Goal: Task Accomplishment & Management: Use online tool/utility

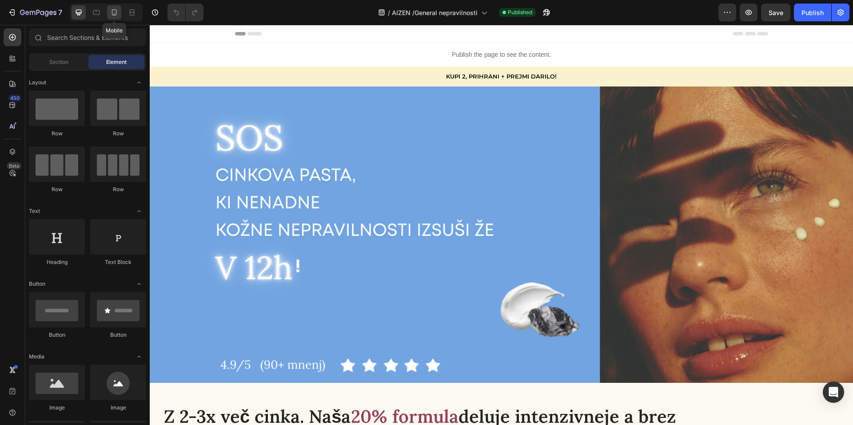
click at [118, 13] on icon at bounding box center [114, 12] width 9 height 9
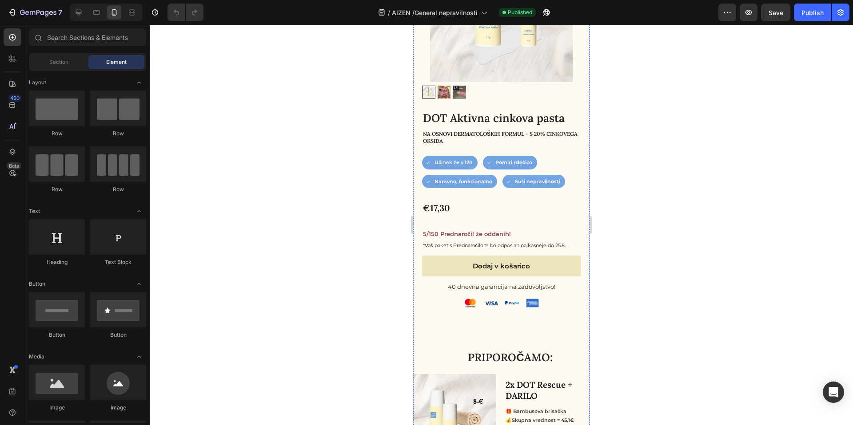
scroll to position [379, 0]
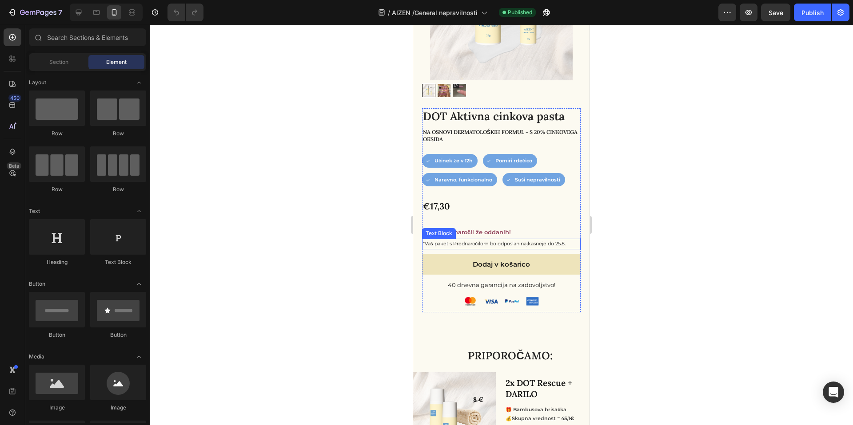
click at [487, 240] on p "*Vaš paket s Prednaročilom bo odposlan najkasneje do 25.8." at bounding box center [501, 244] width 157 height 9
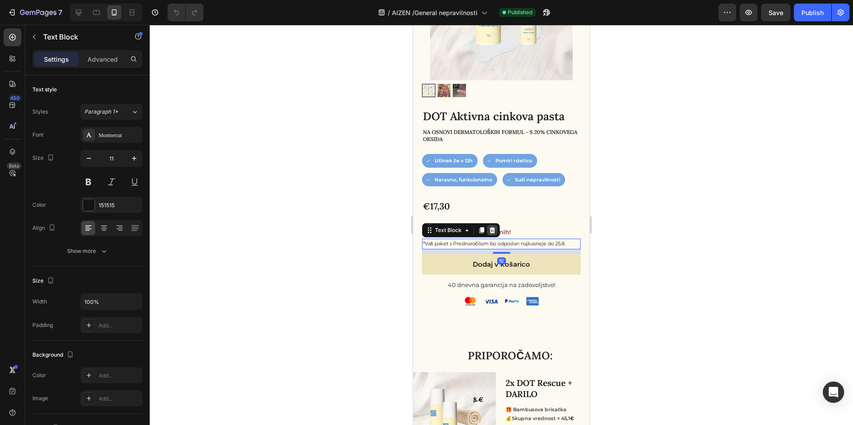
click at [494, 227] on icon at bounding box center [491, 230] width 7 height 7
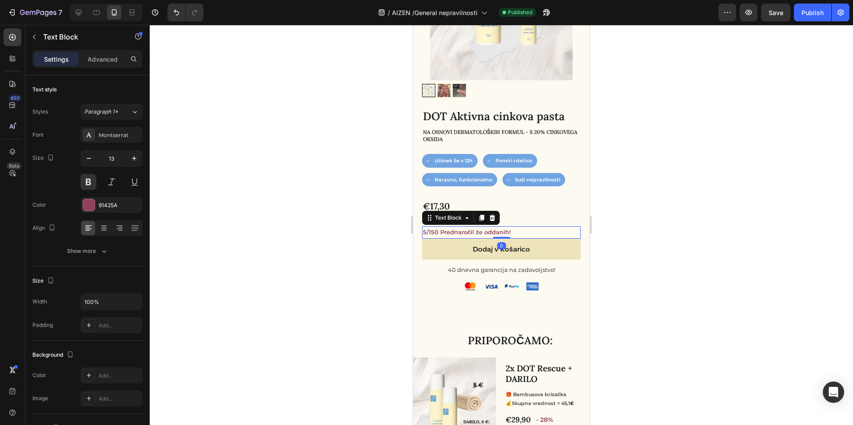
click at [468, 227] on p "5/150 Prednaročil že oddanih!" at bounding box center [501, 232] width 157 height 10
click at [470, 227] on p "5/150 Prednaročil že oddanih!" at bounding box center [501, 232] width 157 height 10
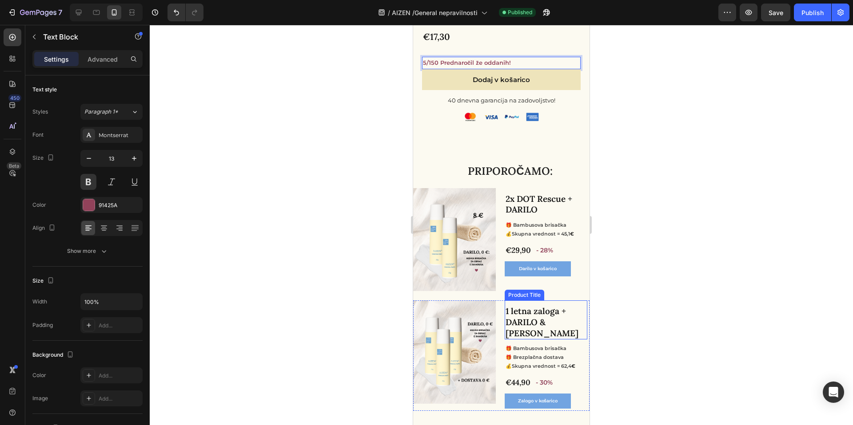
scroll to position [239, 0]
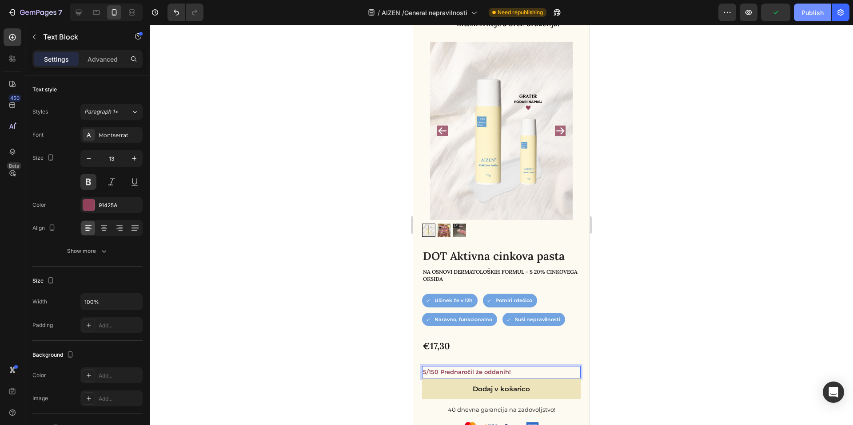
click at [807, 17] on div "Publish" at bounding box center [812, 12] width 22 height 9
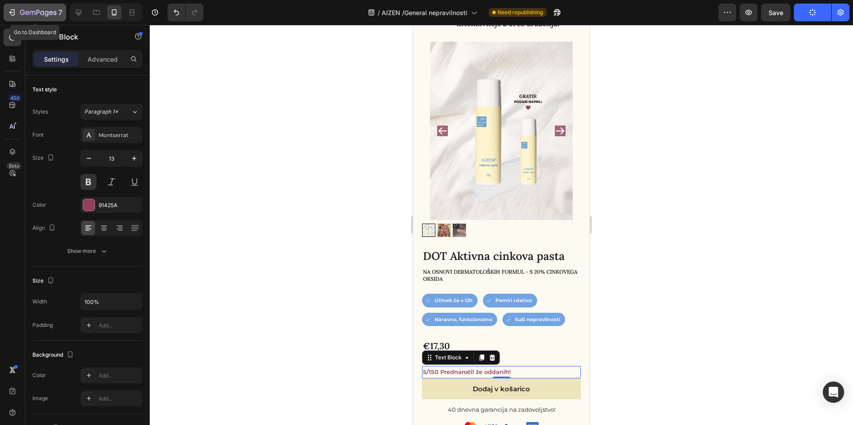
click at [14, 16] on icon "button" at bounding box center [12, 12] width 9 height 9
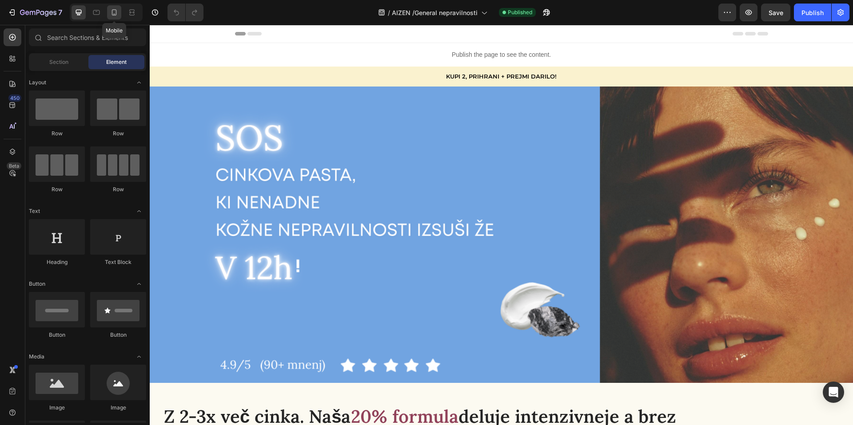
click at [114, 10] on icon at bounding box center [114, 12] width 9 height 9
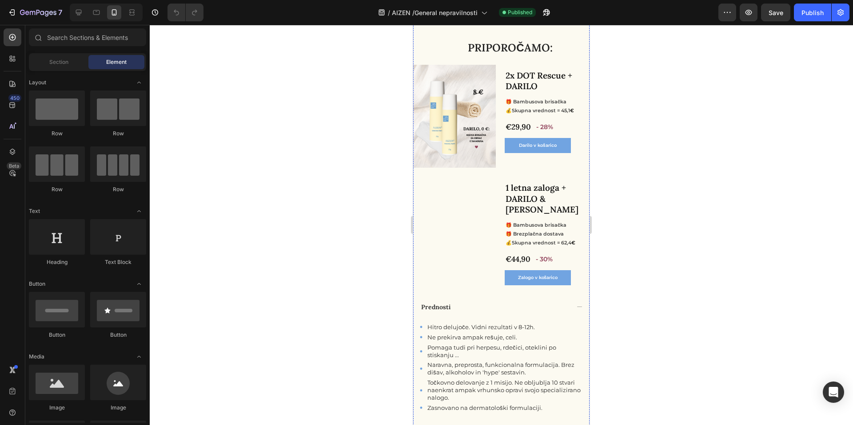
scroll to position [591, 0]
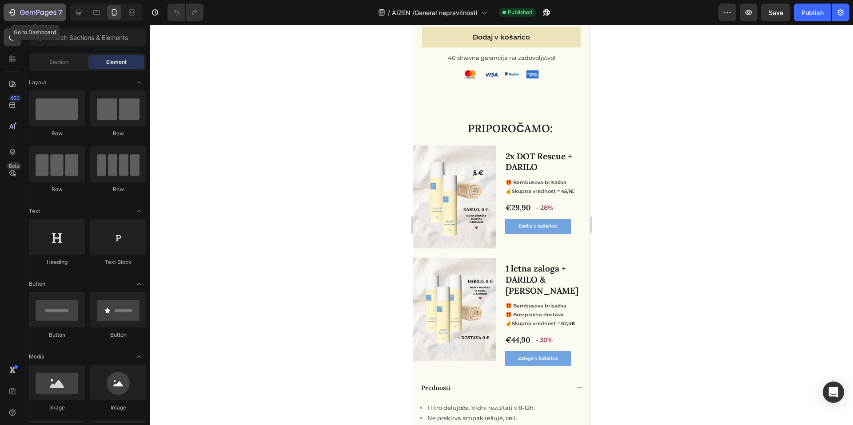
click at [12, 11] on icon "button" at bounding box center [12, 12] width 9 height 9
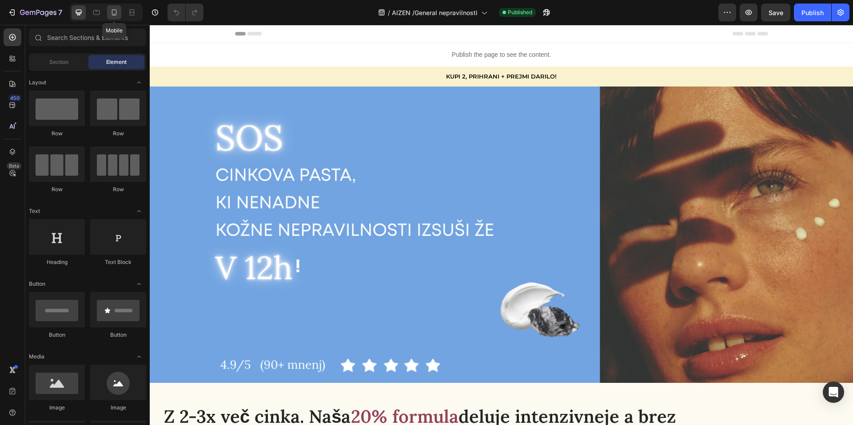
click at [109, 12] on div at bounding box center [114, 12] width 14 height 14
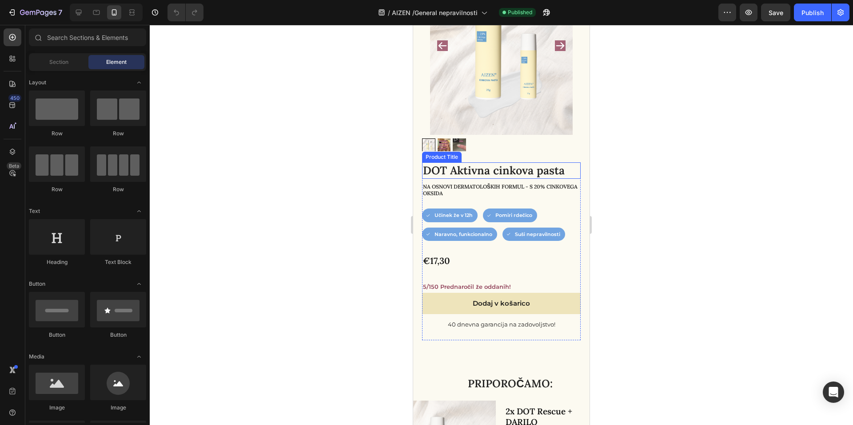
scroll to position [251, 0]
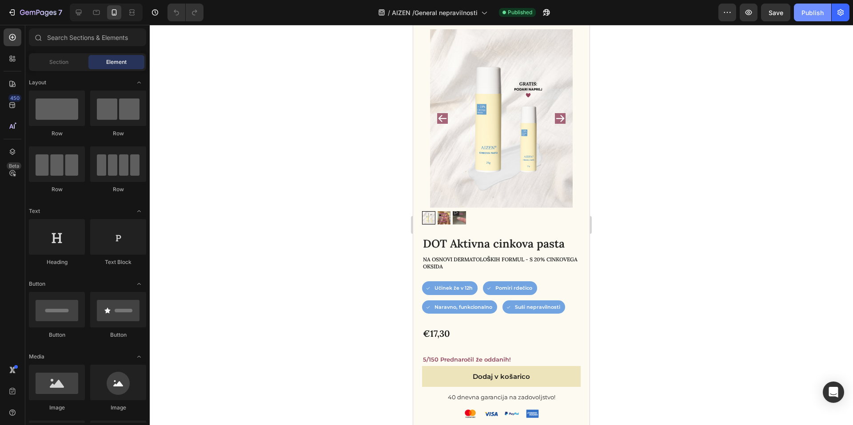
click at [805, 15] on div "Publish" at bounding box center [812, 12] width 22 height 9
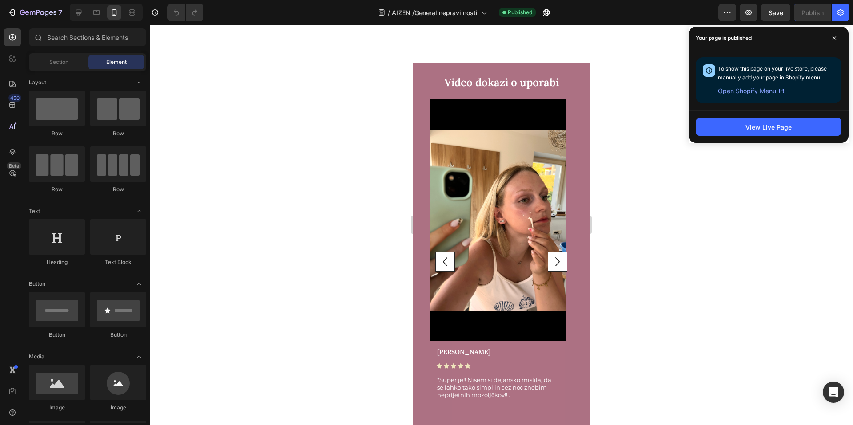
scroll to position [2603, 0]
